Goal: Task Accomplishment & Management: Use online tool/utility

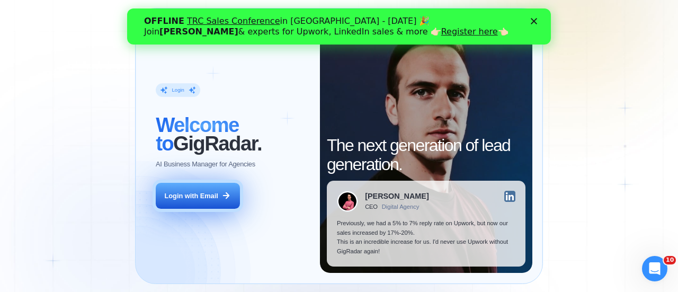
click at [178, 200] on button "Login with Email" at bounding box center [198, 196] width 84 height 26
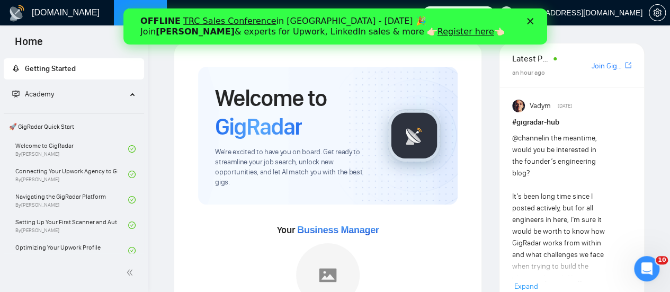
drag, startPoint x: 273, startPoint y: 28, endPoint x: 225, endPoint y: 18, distance: 49.2
click at [529, 20] on icon "Закрити" at bounding box center [530, 21] width 6 height 6
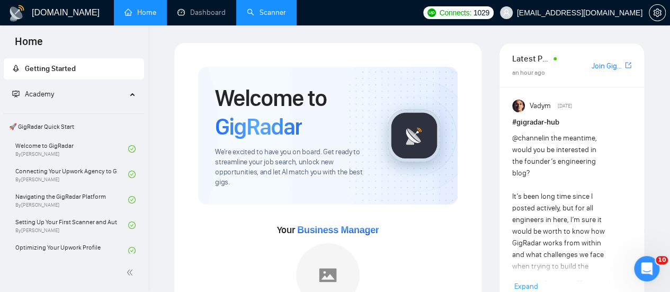
click at [271, 11] on link "Scanner" at bounding box center [266, 12] width 39 height 9
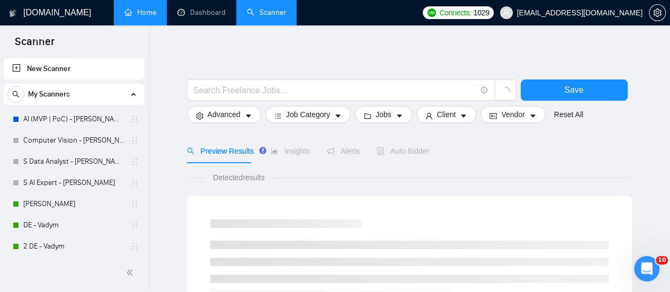
click at [148, 11] on link "Home" at bounding box center [140, 12] width 32 height 9
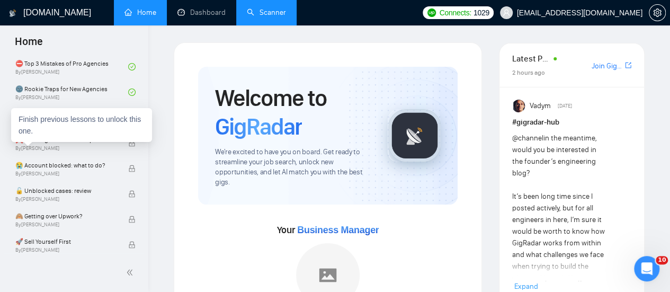
scroll to position [265, 0]
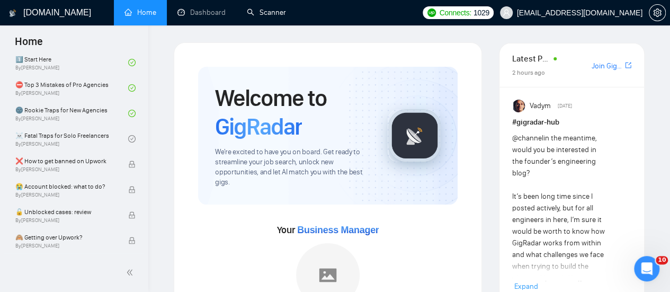
drag, startPoint x: 280, startPoint y: 8, endPoint x: 260, endPoint y: 33, distance: 32.8
click at [280, 8] on link "Scanner" at bounding box center [266, 12] width 39 height 9
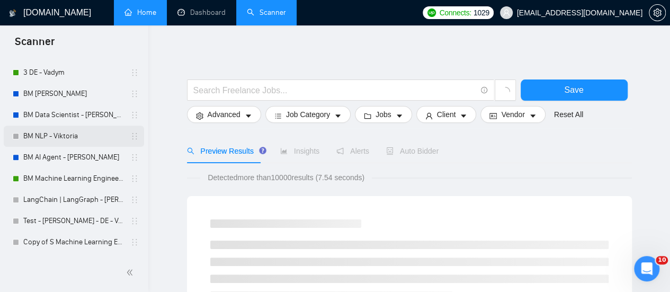
scroll to position [212, 0]
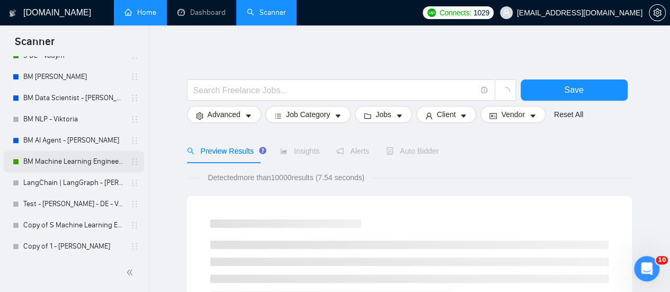
click at [31, 170] on link "BM Machine Learning Engineer - [PERSON_NAME]" at bounding box center [73, 161] width 101 height 21
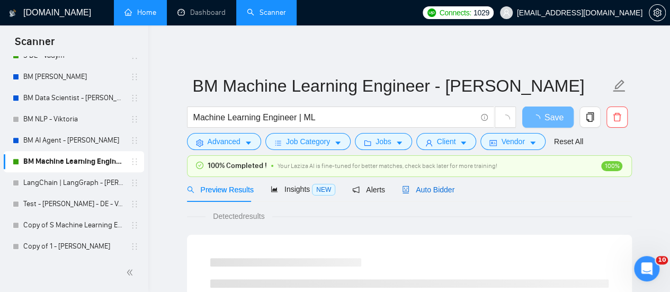
click at [404, 188] on icon "robot" at bounding box center [406, 189] width 6 height 7
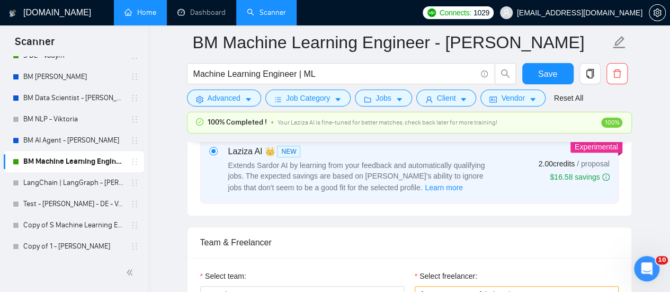
scroll to position [530, 0]
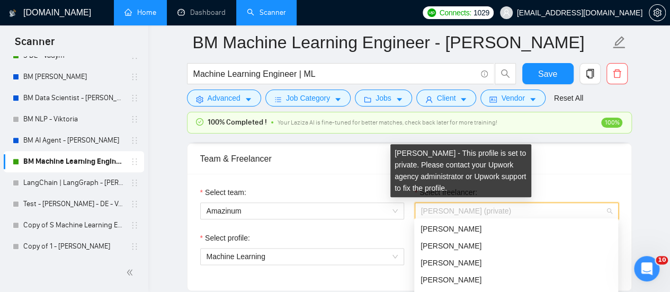
click at [468, 212] on span "[PERSON_NAME] (private)" at bounding box center [466, 211] width 90 height 8
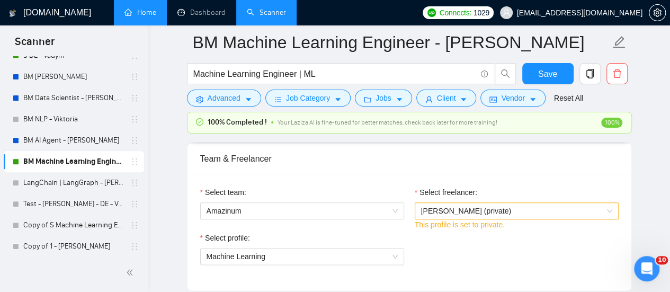
drag, startPoint x: 545, startPoint y: 177, endPoint x: 346, endPoint y: 168, distance: 198.4
click at [545, 176] on div "Select team: Amazinum Select freelancer: [PERSON_NAME] (private) This profile i…" at bounding box center [410, 232] width 444 height 117
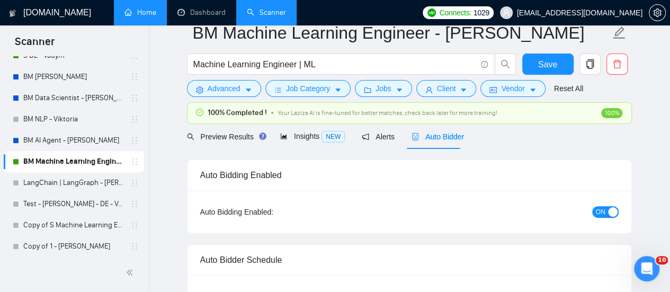
scroll to position [0, 0]
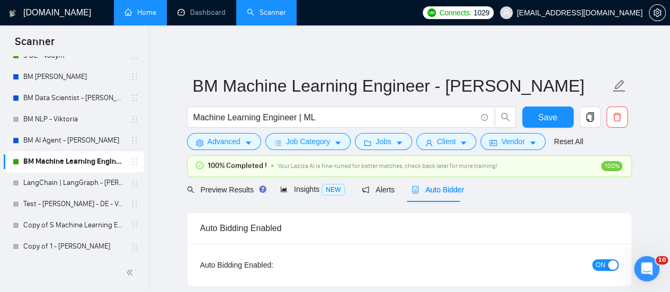
drag, startPoint x: 590, startPoint y: 276, endPoint x: 593, endPoint y: 270, distance: 6.6
click at [590, 273] on div "Auto Bidding Enabled: ON" at bounding box center [410, 265] width 444 height 42
click at [595, 266] on button "ON" at bounding box center [605, 265] width 26 height 12
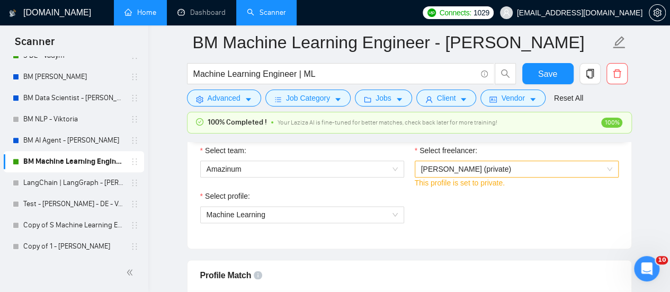
scroll to position [742, 0]
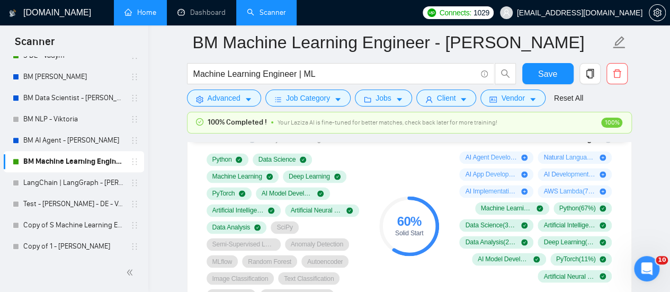
drag, startPoint x: 636, startPoint y: 192, endPoint x: 644, endPoint y: 186, distance: 10.6
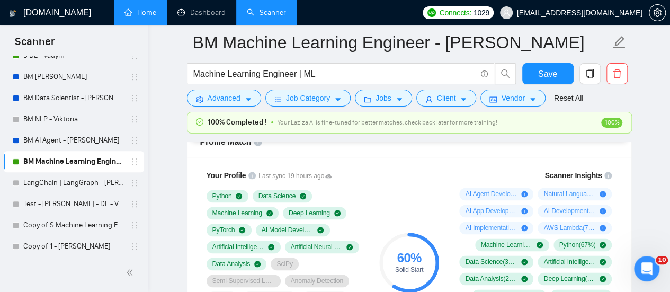
scroll to position [689, 0]
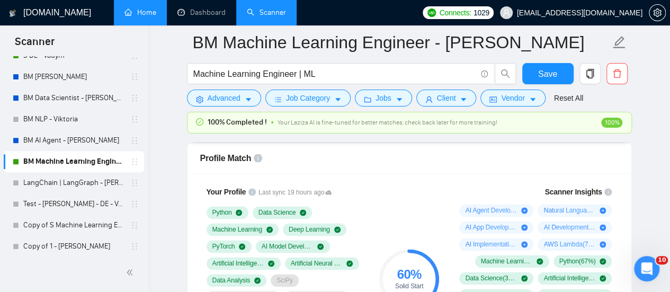
drag, startPoint x: 321, startPoint y: 163, endPoint x: 325, endPoint y: 152, distance: 11.4
click at [322, 160] on div "Profile Match" at bounding box center [409, 158] width 419 height 30
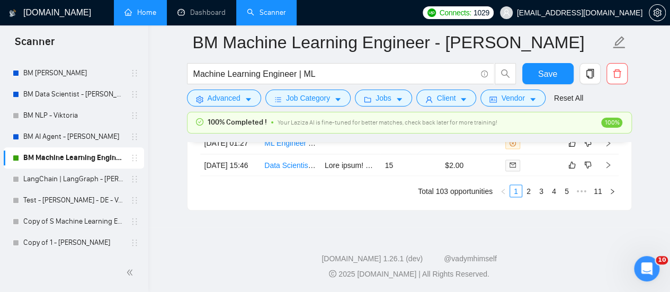
scroll to position [2943, 0]
click at [569, 192] on link "5" at bounding box center [567, 191] width 12 height 12
click at [486, 192] on link "1" at bounding box center [487, 191] width 12 height 12
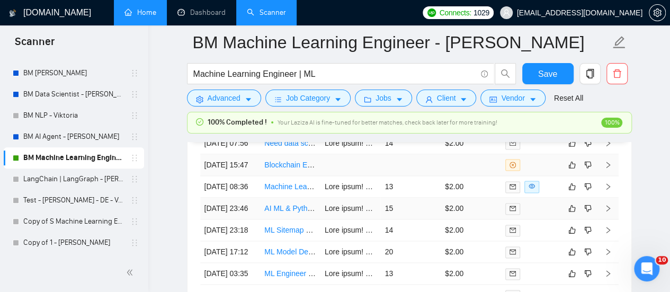
scroll to position [2625, 0]
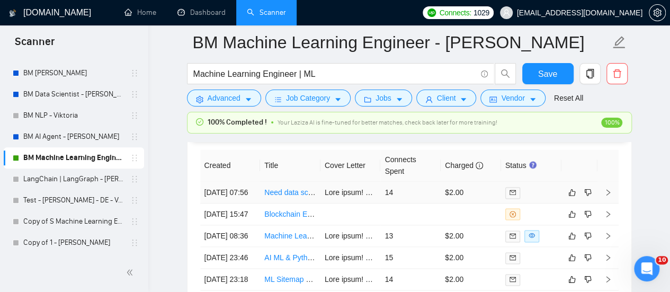
click at [336, 183] on td at bounding box center [351, 193] width 60 height 22
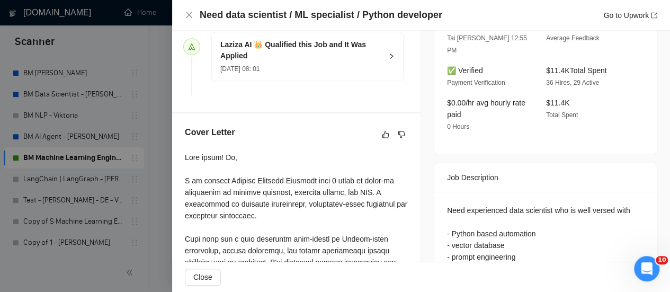
scroll to position [371, 0]
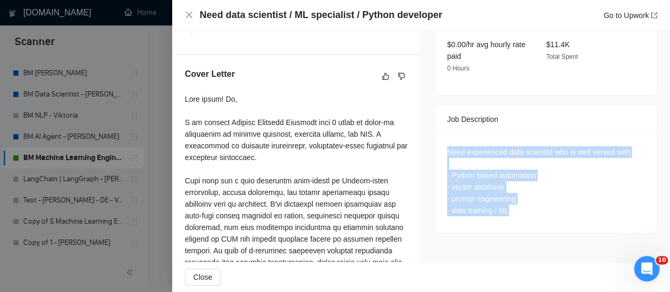
drag, startPoint x: 530, startPoint y: 198, endPoint x: 434, endPoint y: 134, distance: 115.3
click at [434, 134] on div "Need experienced data scientist who is well versed with - Python based automati…" at bounding box center [545, 184] width 223 height 100
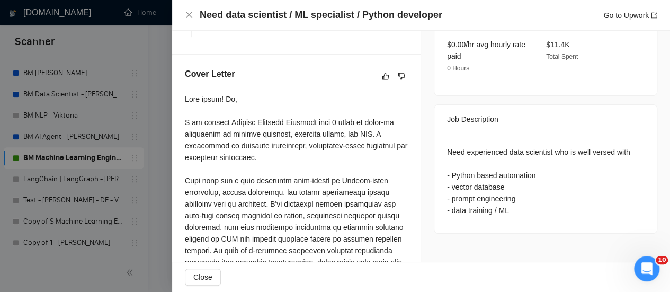
click at [502, 114] on div "Job Description" at bounding box center [545, 119] width 197 height 29
click at [274, 145] on div at bounding box center [296, 238] width 223 height 291
click at [303, 154] on div at bounding box center [296, 238] width 223 height 291
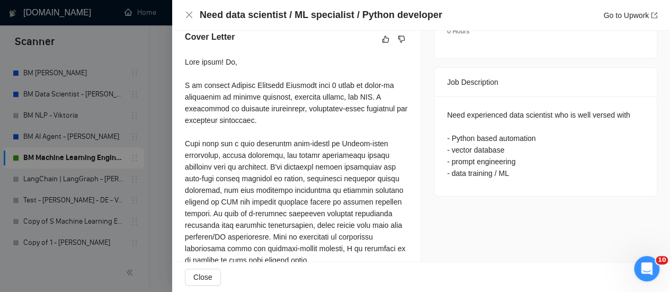
scroll to position [424, 0]
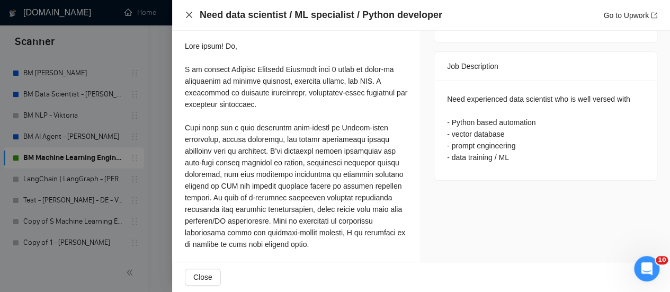
click at [191, 14] on icon "close" at bounding box center [189, 15] width 8 height 8
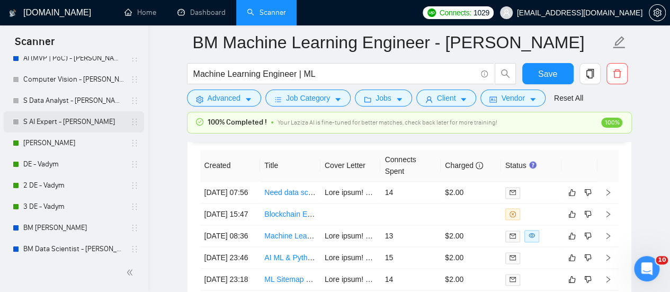
scroll to position [57, 0]
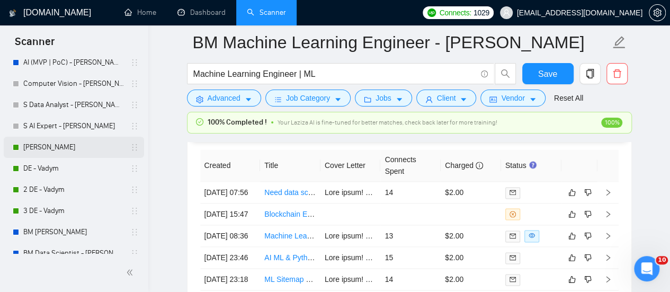
click at [60, 150] on link "[PERSON_NAME]" at bounding box center [73, 147] width 101 height 21
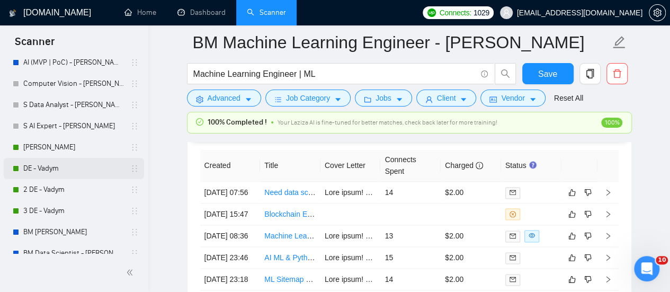
click at [48, 177] on link "DE - Vadym" at bounding box center [73, 168] width 101 height 21
drag, startPoint x: 77, startPoint y: 169, endPoint x: 0, endPoint y: 280, distance: 135.5
click at [78, 169] on link "DE - Vadym" at bounding box center [73, 168] width 101 height 21
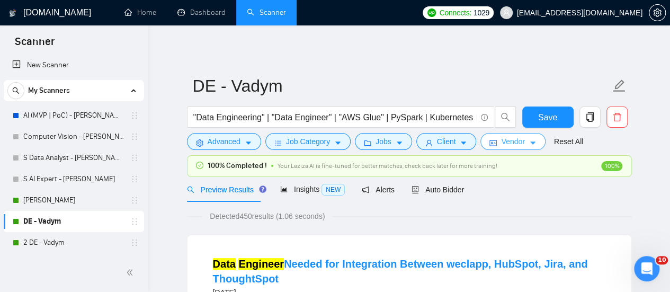
drag, startPoint x: 510, startPoint y: 144, endPoint x: 500, endPoint y: 144, distance: 9.6
click at [508, 145] on span "Vendor" at bounding box center [512, 142] width 23 height 12
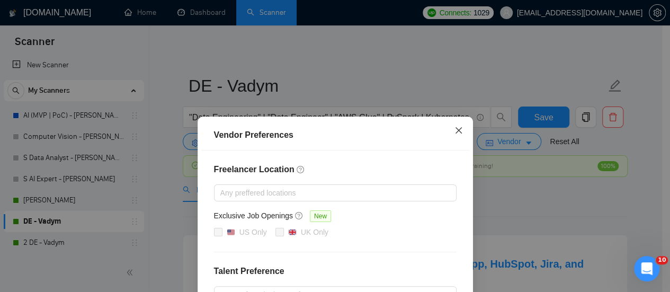
click at [455, 127] on icon "close" at bounding box center [459, 130] width 8 height 8
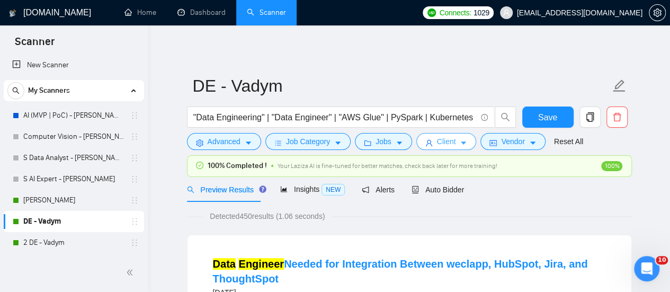
drag, startPoint x: 434, startPoint y: 145, endPoint x: 434, endPoint y: 138, distance: 6.4
click at [437, 144] on span "Client" at bounding box center [446, 142] width 19 height 12
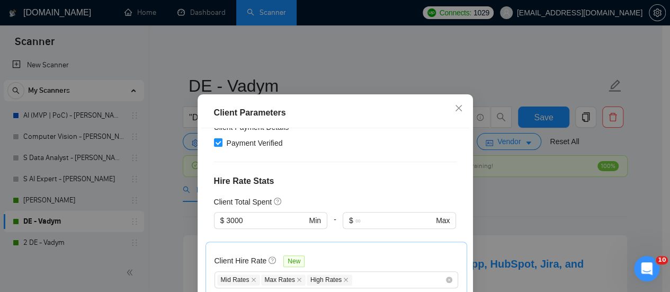
scroll to position [265, 0]
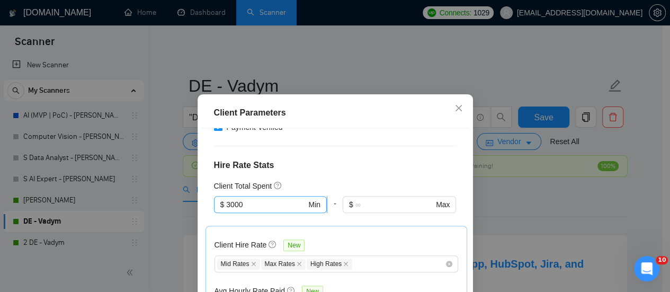
click at [264, 199] on input "3000" at bounding box center [266, 205] width 80 height 12
click at [289, 159] on h4 "Hire Rate Stats" at bounding box center [335, 165] width 243 height 13
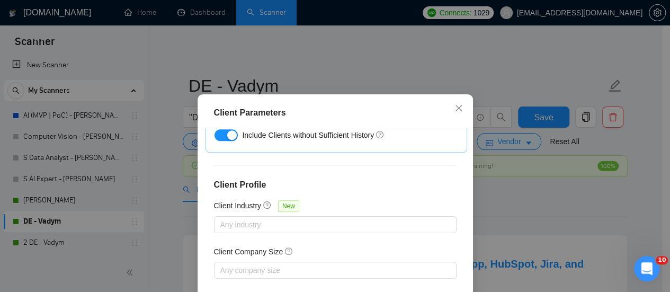
scroll to position [87, 0]
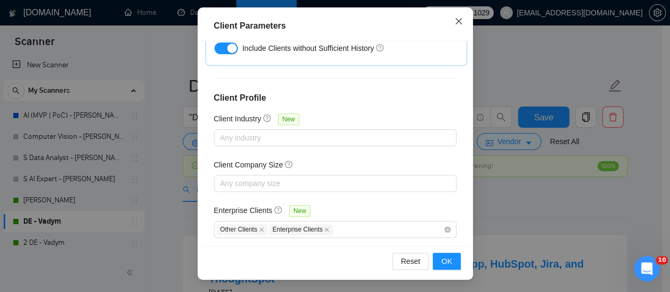
click at [455, 25] on icon "close" at bounding box center [459, 21] width 8 height 8
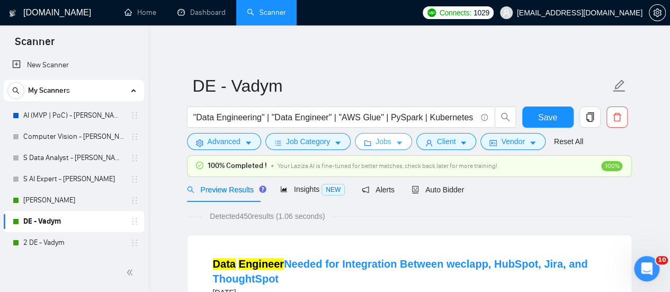
click at [377, 143] on span "Jobs" at bounding box center [384, 142] width 16 height 12
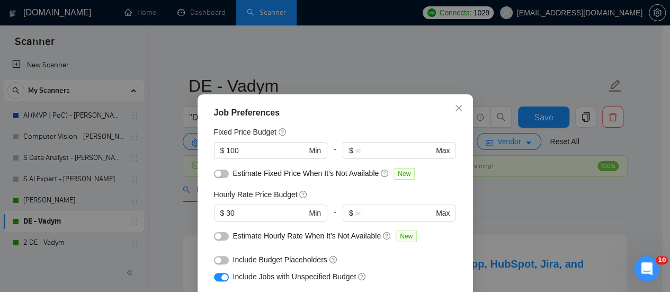
scroll to position [53, 0]
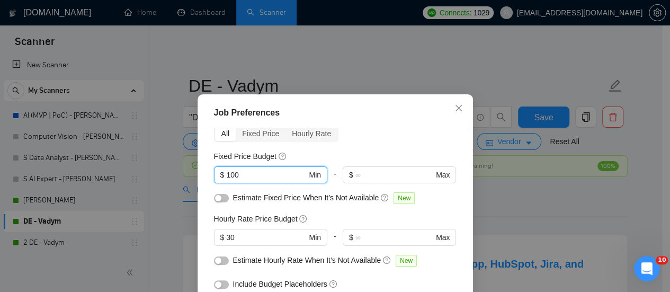
drag, startPoint x: 284, startPoint y: 170, endPoint x: 21, endPoint y: 181, distance: 263.5
click at [16, 191] on div "Job Preferences Budget Project Type All Fixed Price Hourly Rate Fixed Price Bud…" at bounding box center [335, 146] width 670 height 292
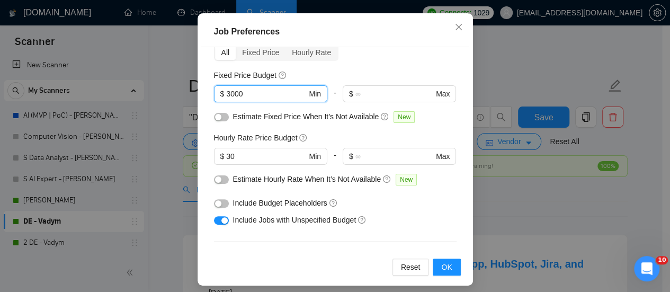
scroll to position [87, 0]
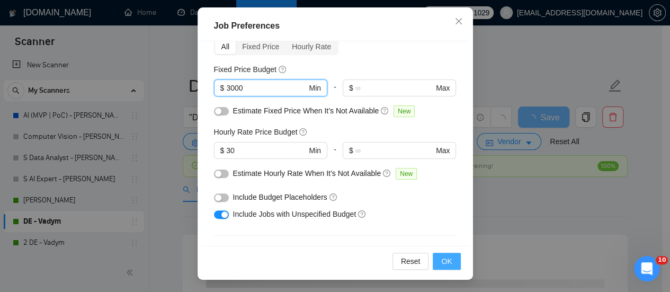
type input "3000"
click at [452, 263] on button "OK" at bounding box center [447, 261] width 28 height 17
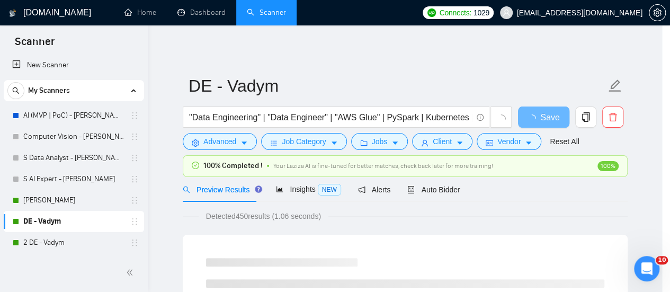
scroll to position [56, 0]
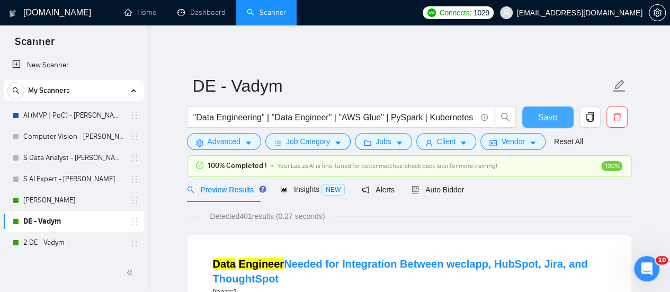
drag, startPoint x: 547, startPoint y: 112, endPoint x: 39, endPoint y: 193, distance: 514.9
click at [548, 111] on span "Save" at bounding box center [547, 117] width 19 height 13
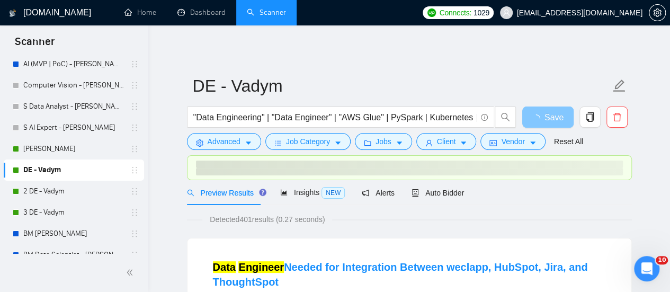
scroll to position [57, 0]
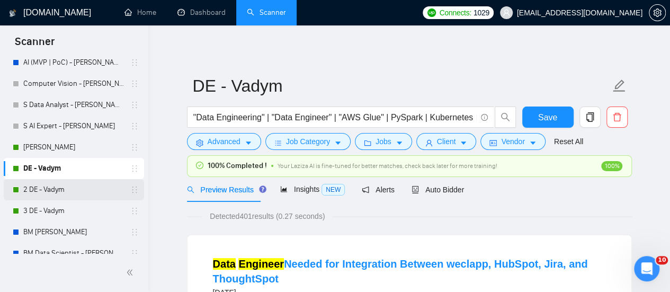
click at [83, 192] on link "2 DE - Vadym" at bounding box center [73, 189] width 101 height 21
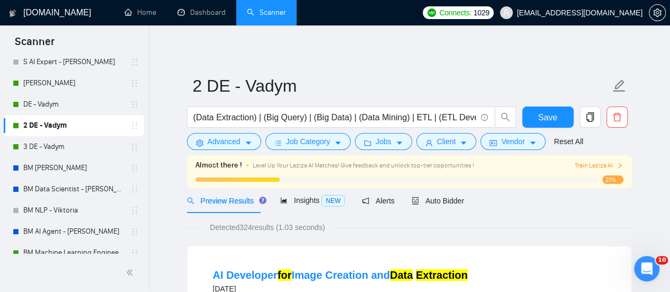
scroll to position [216, 0]
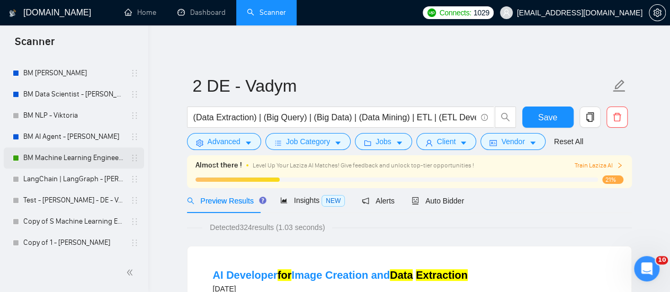
click at [79, 153] on link "BM Machine Learning Engineer - [PERSON_NAME]" at bounding box center [73, 157] width 101 height 21
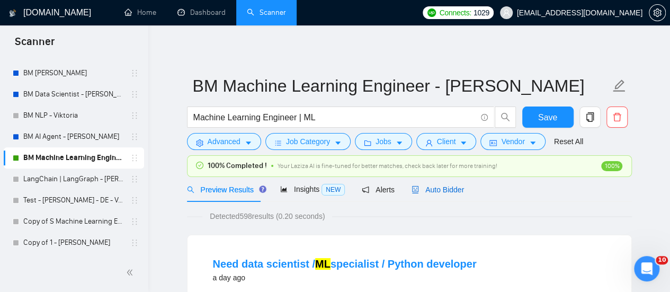
click at [431, 185] on span "Auto Bidder" at bounding box center [438, 189] width 52 height 8
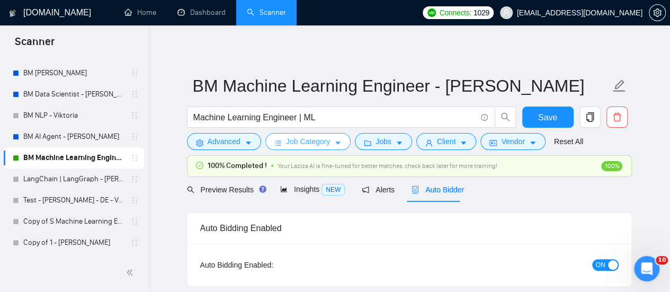
click at [330, 145] on button "Job Category" at bounding box center [307, 141] width 85 height 17
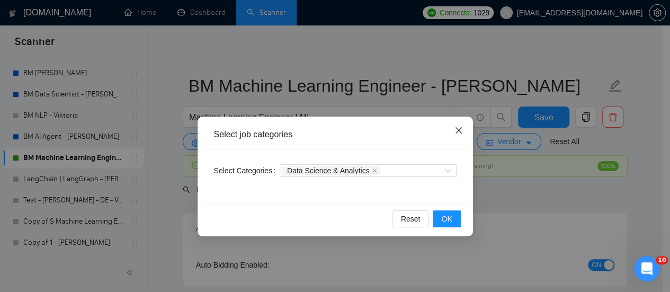
click at [465, 131] on span "Close" at bounding box center [458, 131] width 29 height 29
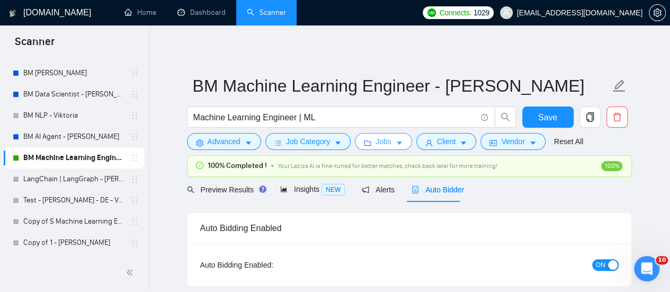
click at [385, 135] on button "Jobs" at bounding box center [383, 141] width 57 height 17
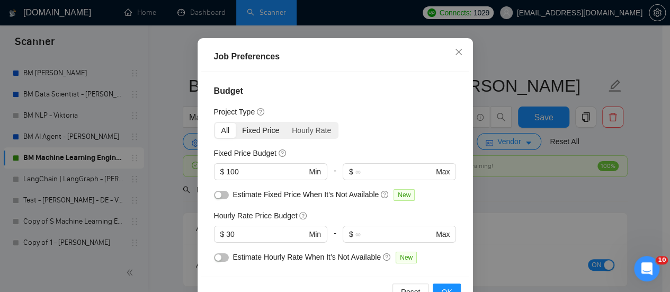
click at [259, 138] on div "Fixed Price" at bounding box center [261, 130] width 50 height 15
click at [236, 123] on input "Fixed Price" at bounding box center [236, 123] width 0 height 0
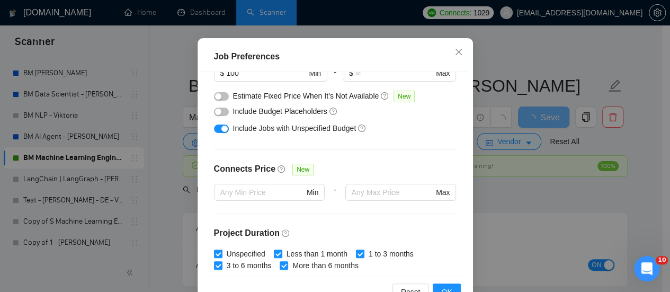
scroll to position [3, 0]
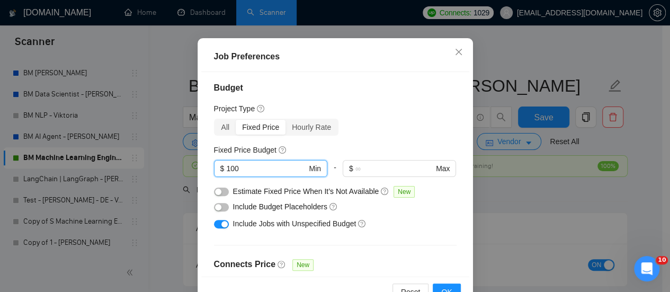
drag, startPoint x: 250, startPoint y: 225, endPoint x: 166, endPoint y: 214, distance: 84.4
click at [157, 215] on div "Job Preferences Budget Project Type All Fixed Price Hourly Rate Fixed Price Bud…" at bounding box center [335, 146] width 670 height 292
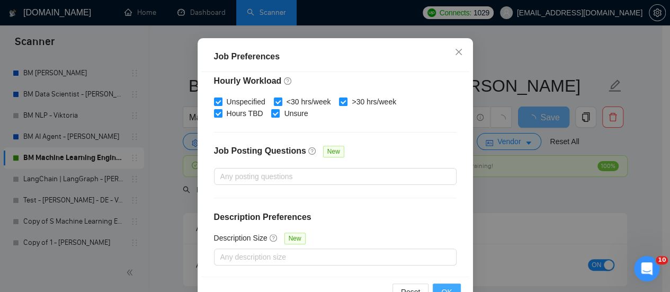
scroll to position [87, 0]
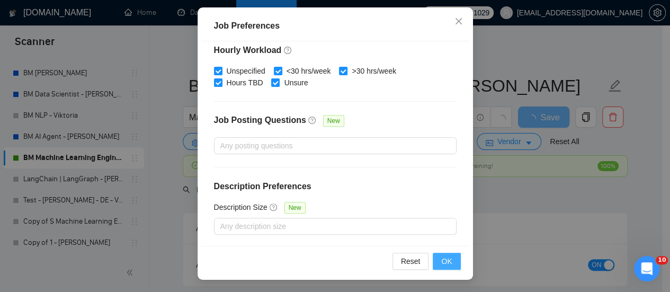
click at [441, 259] on span "OK" at bounding box center [446, 261] width 11 height 12
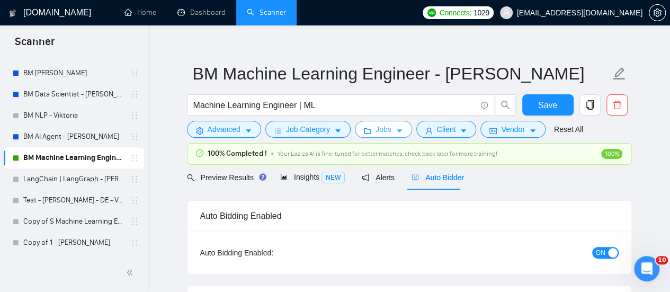
scroll to position [0, 0]
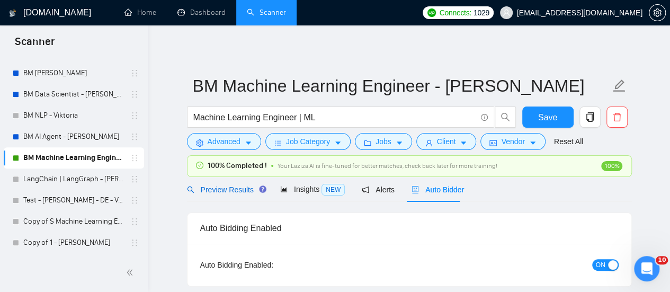
click at [221, 190] on span "Preview Results" at bounding box center [225, 189] width 76 height 8
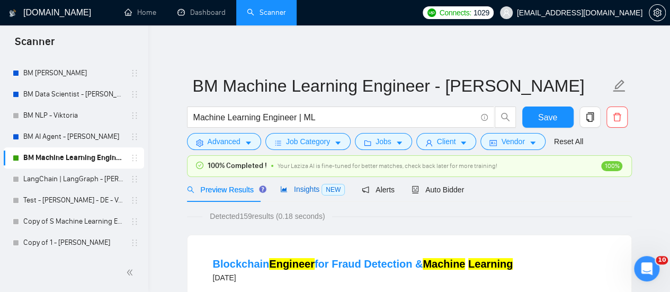
click at [302, 188] on span "Insights NEW" at bounding box center [312, 189] width 65 height 8
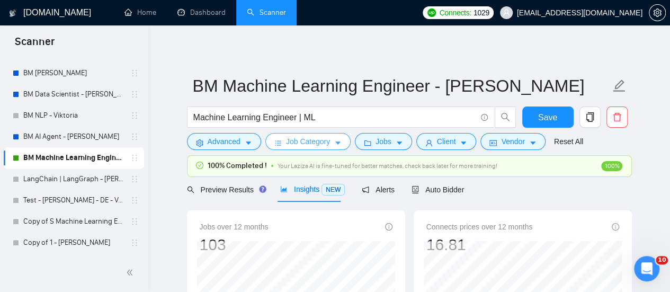
click at [338, 146] on icon "caret-down" at bounding box center [337, 142] width 7 height 7
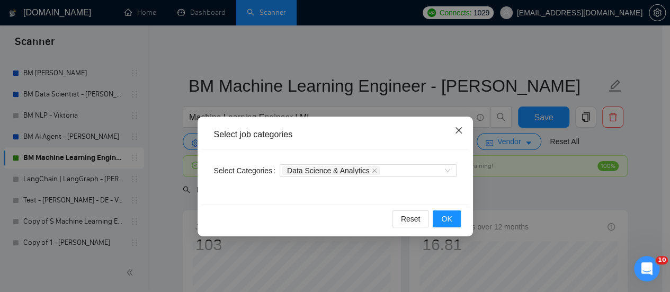
click at [452, 132] on span "Close" at bounding box center [458, 131] width 29 height 29
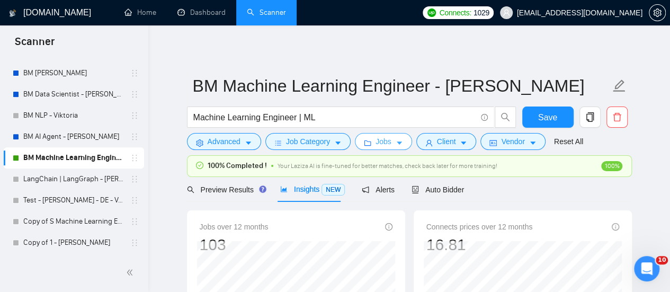
click at [390, 139] on button "Jobs" at bounding box center [383, 141] width 57 height 17
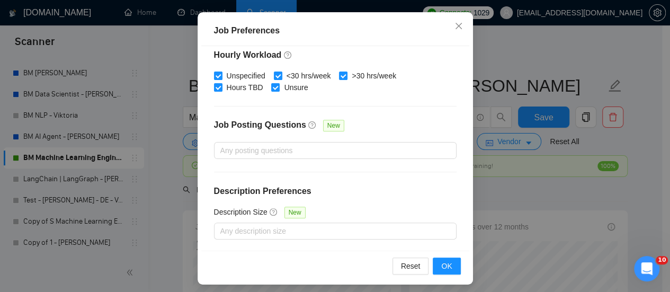
scroll to position [87, 0]
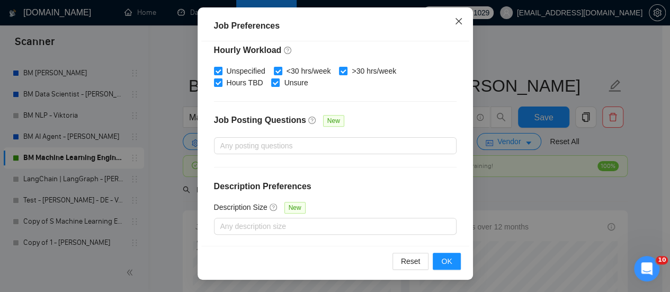
click at [447, 22] on span "Close" at bounding box center [458, 21] width 29 height 29
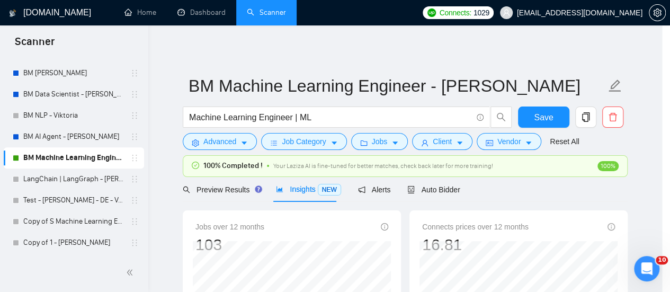
scroll to position [56, 0]
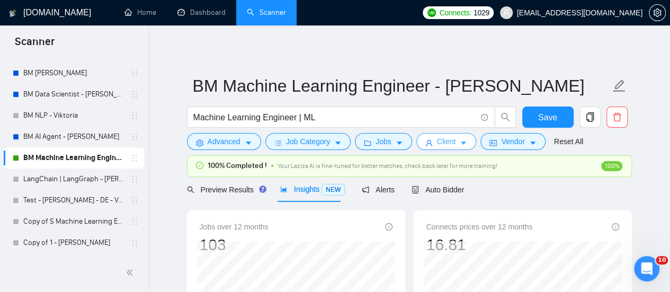
click at [440, 141] on span "Client" at bounding box center [446, 142] width 19 height 12
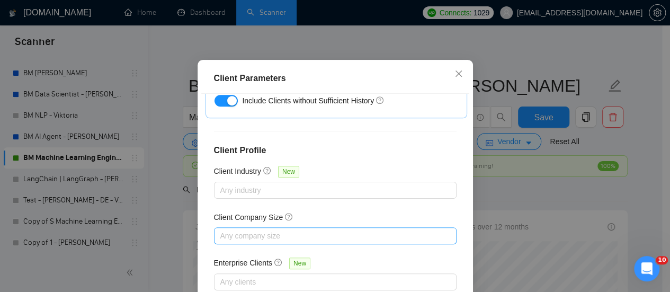
scroll to position [87, 0]
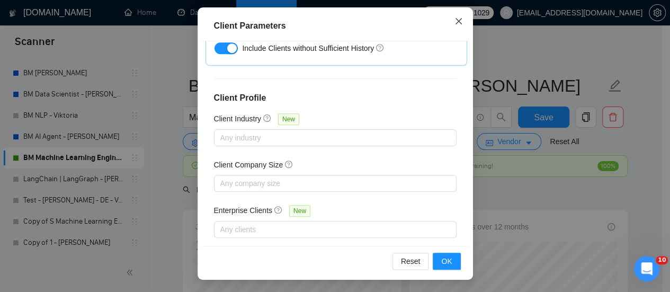
drag, startPoint x: 443, startPoint y: 29, endPoint x: 449, endPoint y: 21, distance: 10.6
click at [446, 24] on span "Close" at bounding box center [458, 21] width 29 height 29
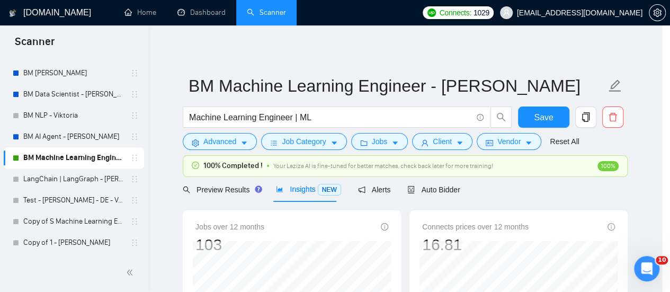
scroll to position [56, 0]
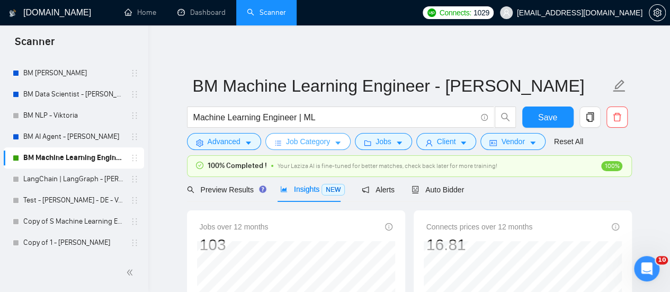
click at [279, 146] on button "Job Category" at bounding box center [307, 141] width 85 height 17
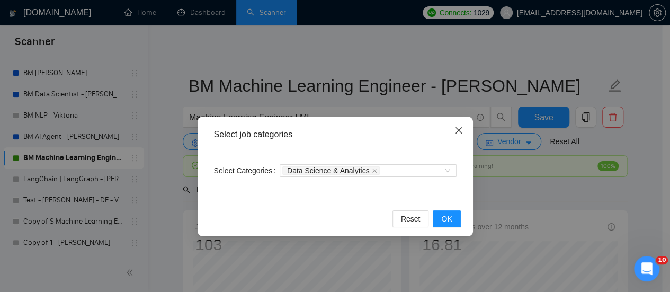
drag, startPoint x: 461, startPoint y: 124, endPoint x: 454, endPoint y: 124, distance: 6.9
click at [459, 126] on span "Close" at bounding box center [458, 131] width 29 height 29
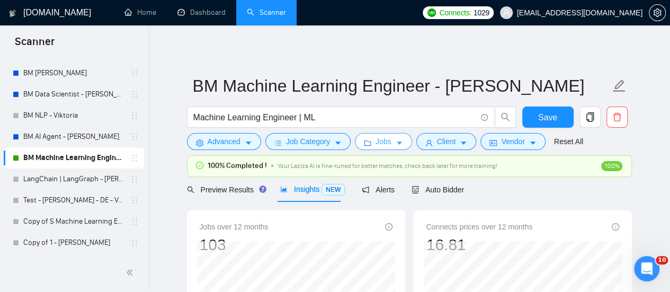
click at [393, 137] on button "Jobs" at bounding box center [383, 141] width 57 height 17
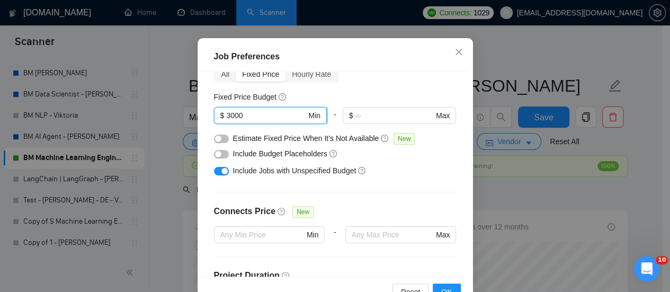
click at [246, 121] on input "3000" at bounding box center [266, 116] width 80 height 12
drag, startPoint x: 226, startPoint y: 172, endPoint x: 203, endPoint y: 181, distance: 24.5
click at [203, 181] on div "Budget Project Type All Fixed Price Hourly Rate Fixed Price Budget 3000 $ 3000 …" at bounding box center [335, 174] width 268 height 204
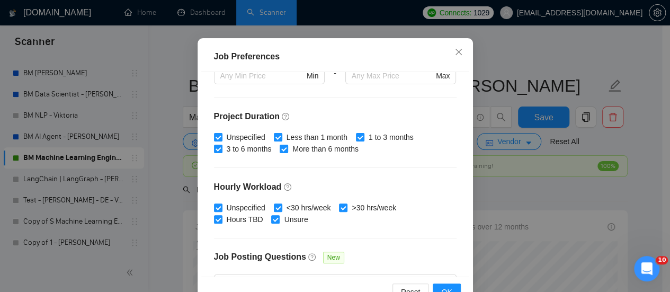
scroll to position [321, 0]
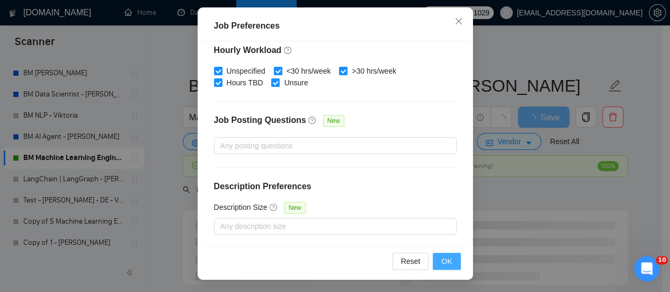
click at [441, 264] on span "OK" at bounding box center [446, 261] width 11 height 12
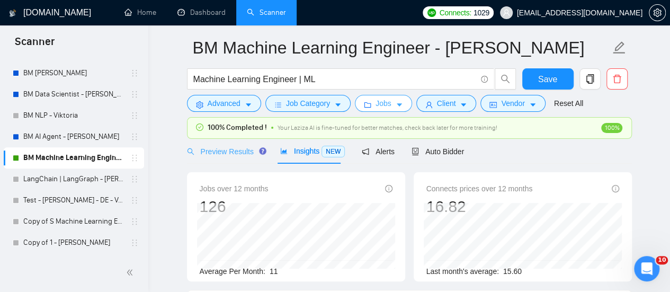
scroll to position [0, 0]
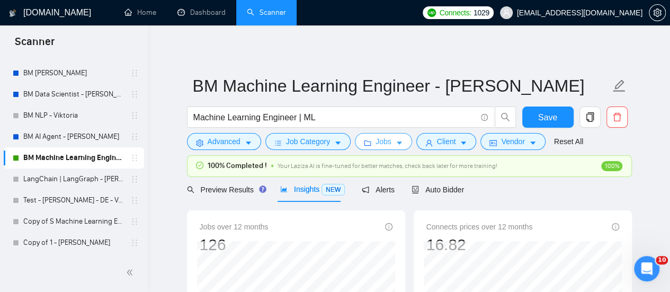
click at [396, 135] on button "Jobs" at bounding box center [383, 141] width 57 height 17
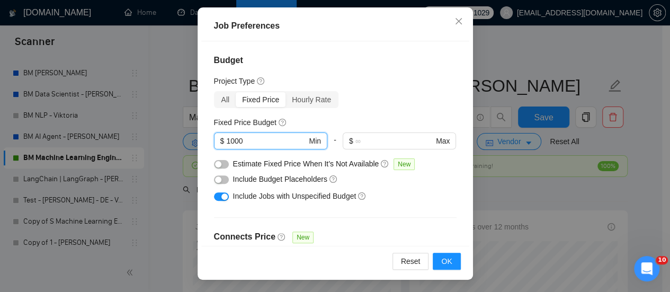
drag, startPoint x: 256, startPoint y: 142, endPoint x: 174, endPoint y: 150, distance: 82.5
click at [174, 150] on div "Job Preferences Budget Project Type All Fixed Price Hourly Rate Fixed Price Bud…" at bounding box center [335, 146] width 670 height 292
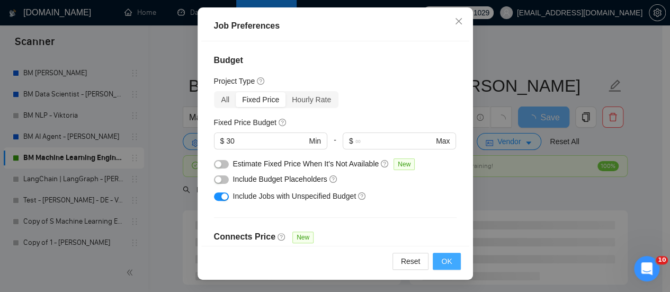
click at [451, 264] on button "OK" at bounding box center [447, 261] width 28 height 17
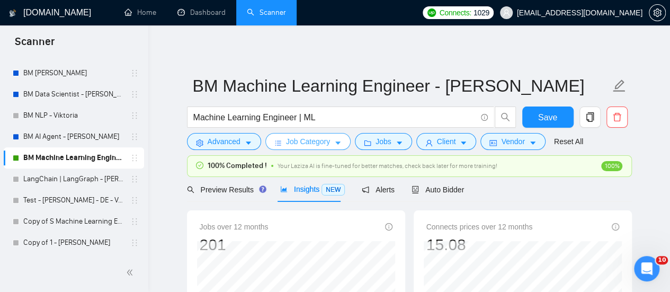
click at [328, 145] on button "Job Category" at bounding box center [307, 141] width 85 height 17
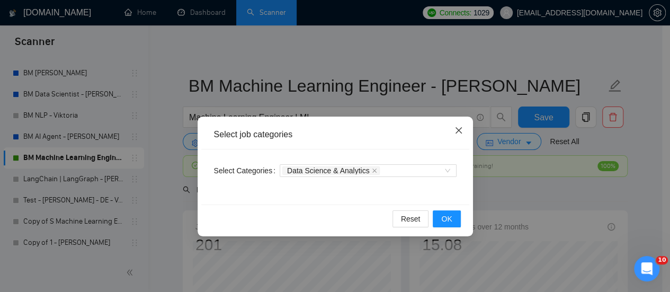
drag, startPoint x: 468, startPoint y: 123, endPoint x: 457, endPoint y: 123, distance: 11.1
click at [468, 123] on span "Close" at bounding box center [458, 131] width 29 height 29
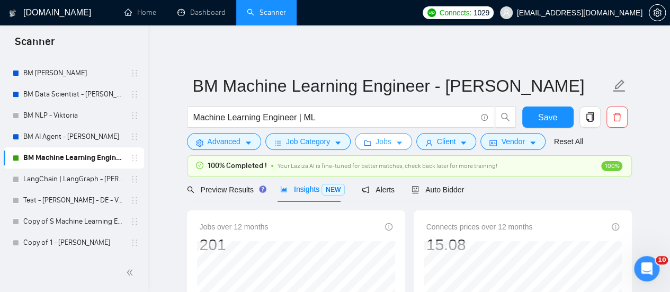
click at [396, 144] on icon "caret-down" at bounding box center [399, 142] width 7 height 7
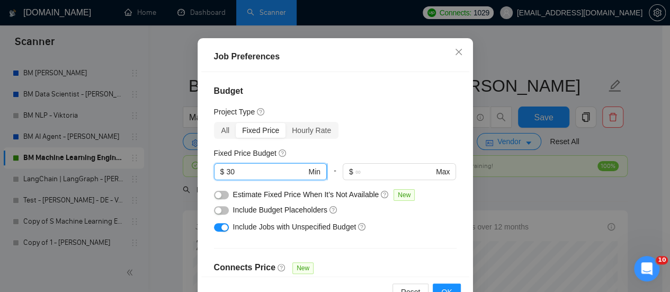
drag, startPoint x: 264, startPoint y: 226, endPoint x: 250, endPoint y: 222, distance: 14.4
click at [244, 177] on input "30" at bounding box center [266, 172] width 80 height 12
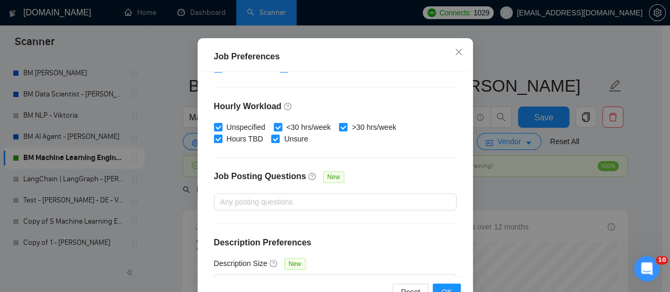
scroll to position [321, 0]
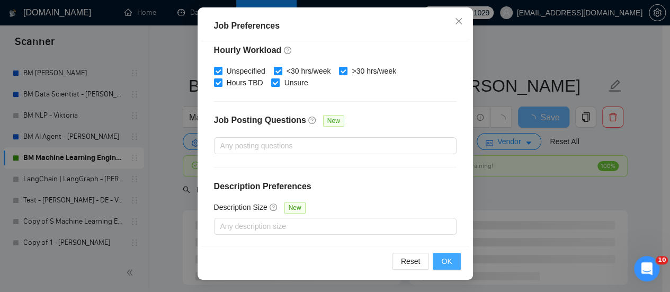
type input "3000"
click at [442, 265] on span "OK" at bounding box center [446, 261] width 11 height 12
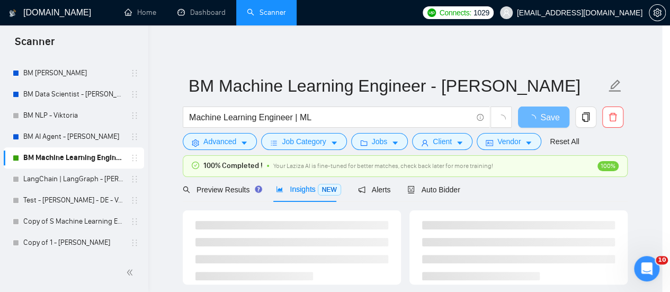
scroll to position [56, 0]
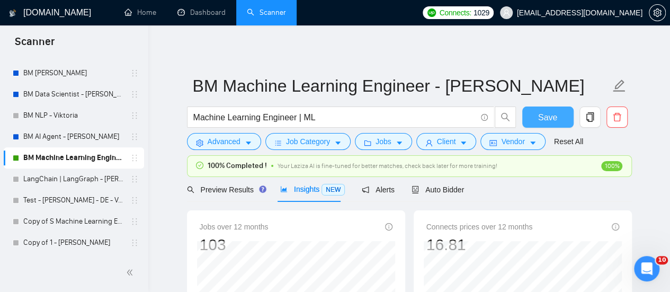
click at [549, 111] on span "Save" at bounding box center [547, 117] width 19 height 13
click at [426, 181] on div "Auto Bidder" at bounding box center [438, 189] width 52 height 25
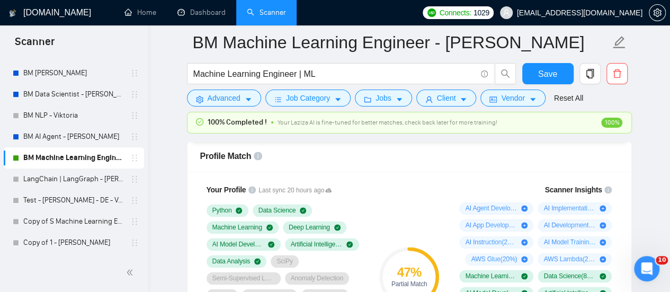
scroll to position [689, 0]
